Goal: Navigation & Orientation: Go to known website

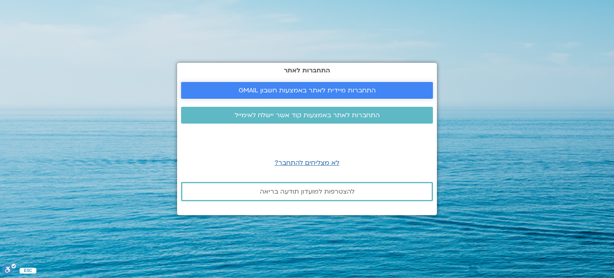
click at [380, 89] on span "התחברות מיידית לאתר באמצעות חשבון GMAIL" at bounding box center [307, 90] width 233 height 7
